Goal: Task Accomplishment & Management: Use online tool/utility

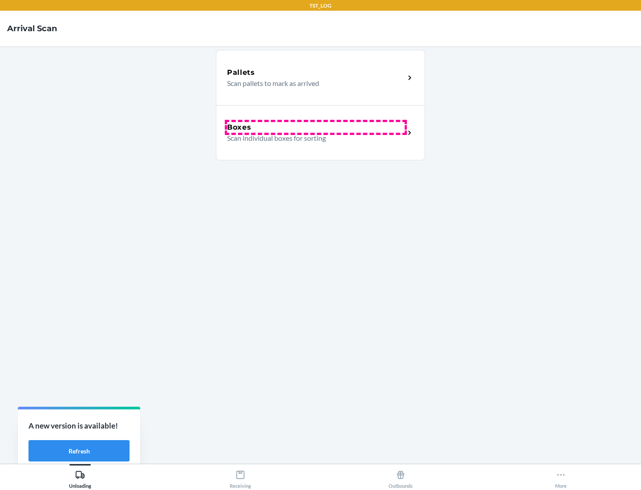
click at [316, 127] on div "Boxes" at bounding box center [316, 127] width 178 height 11
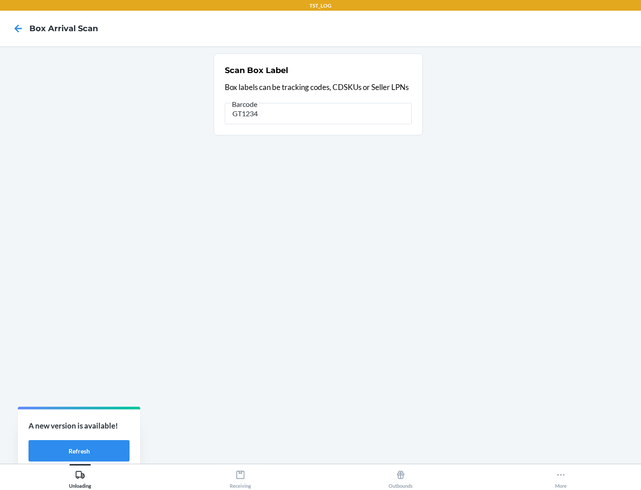
type input "GT1234"
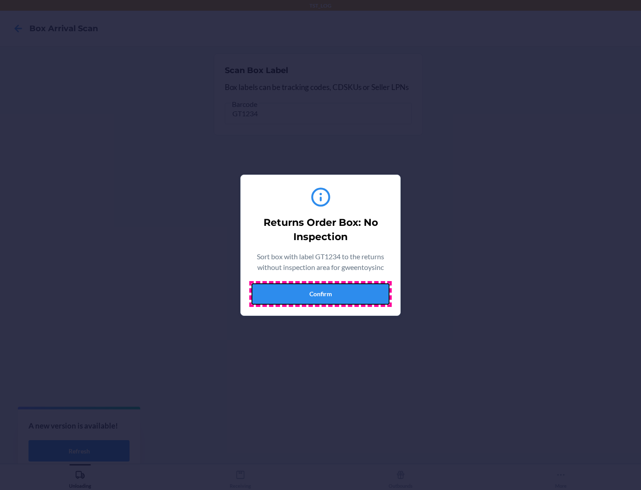
click at [320, 293] on button "Confirm" at bounding box center [320, 293] width 138 height 21
